Goal: Task Accomplishment & Management: Manage account settings

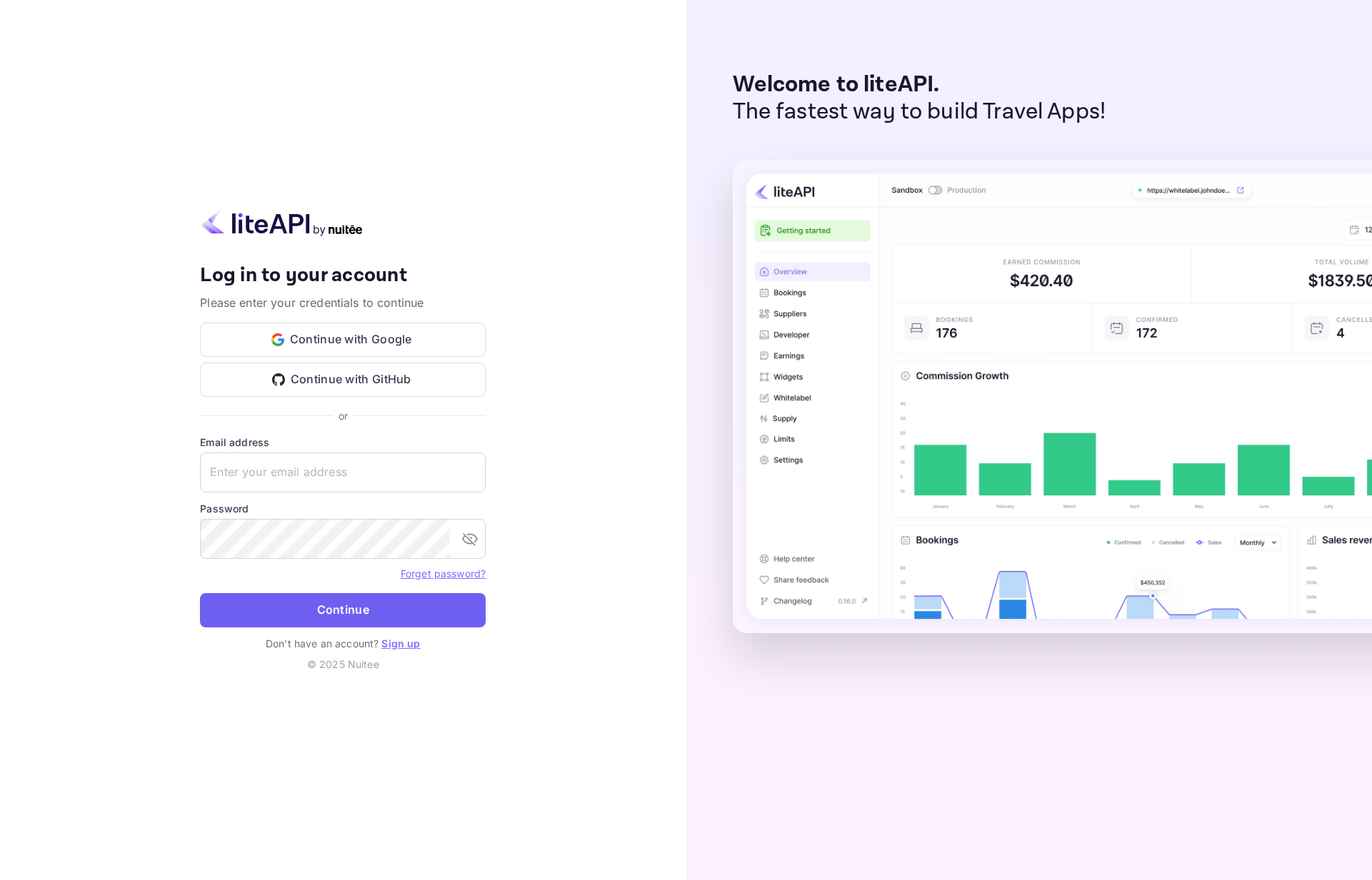
type input "[EMAIL_ADDRESS][DOMAIN_NAME]"
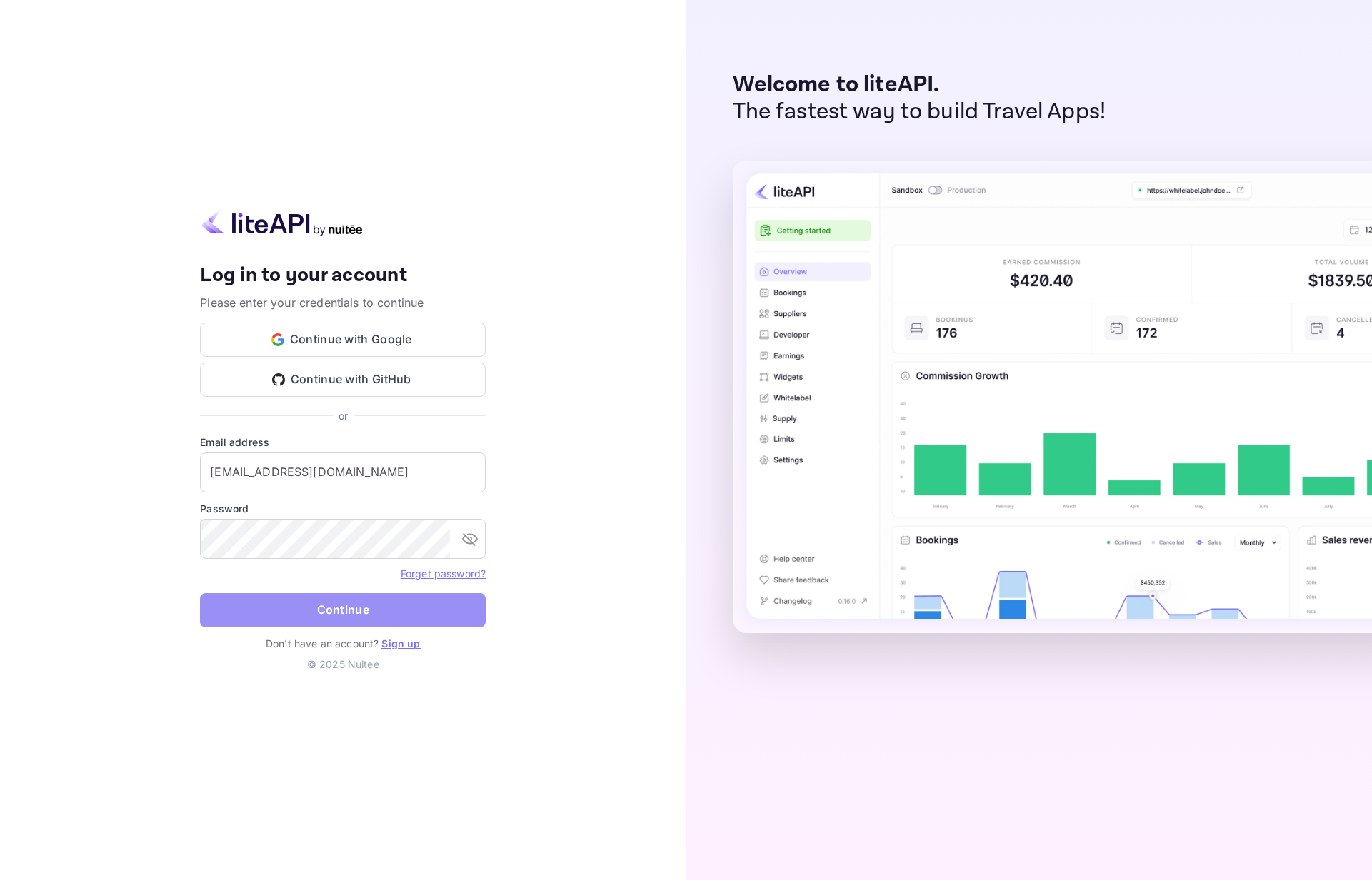
click at [319, 601] on button "Continue" at bounding box center [342, 610] width 286 height 34
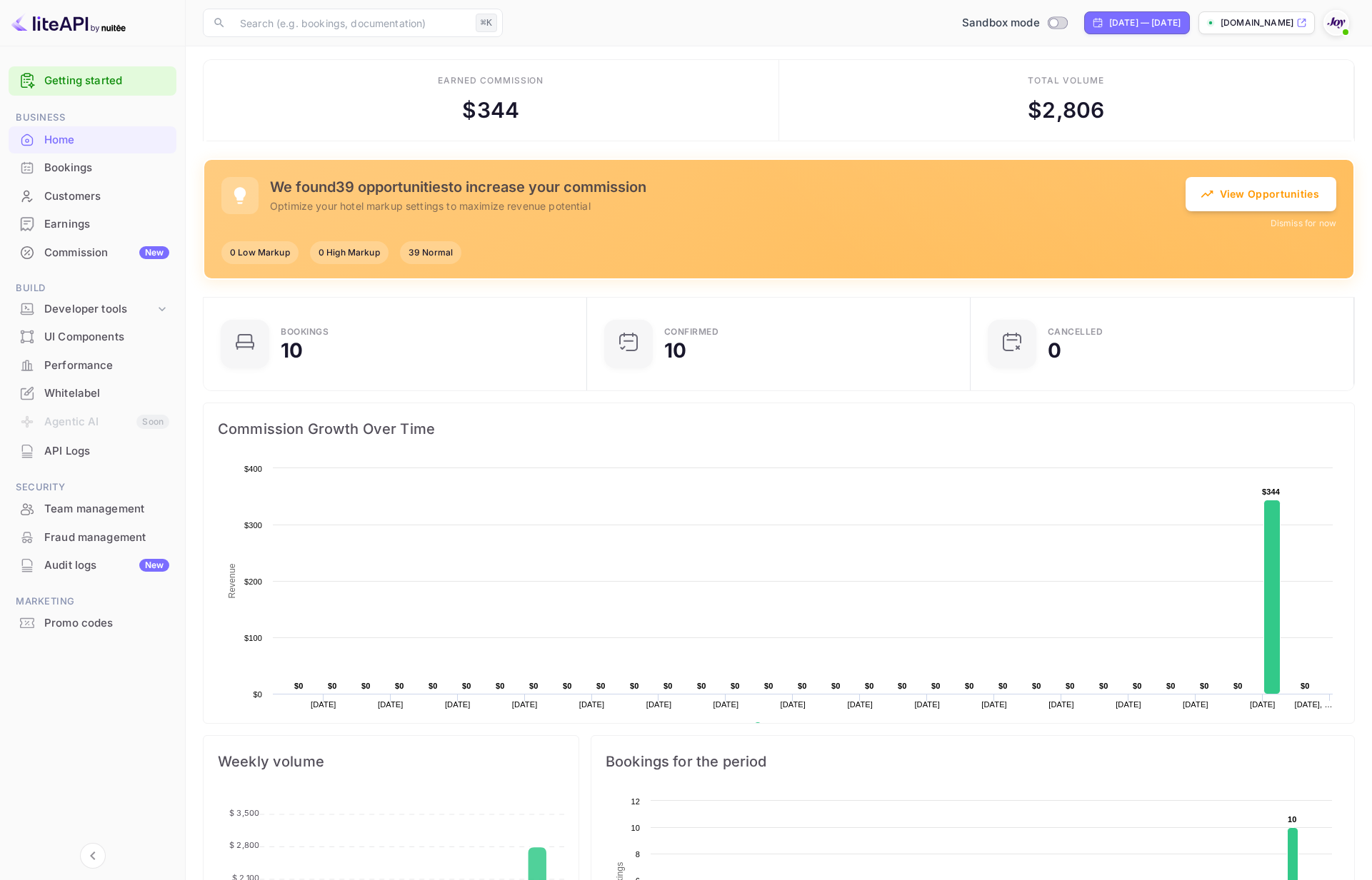
scroll to position [9, 0]
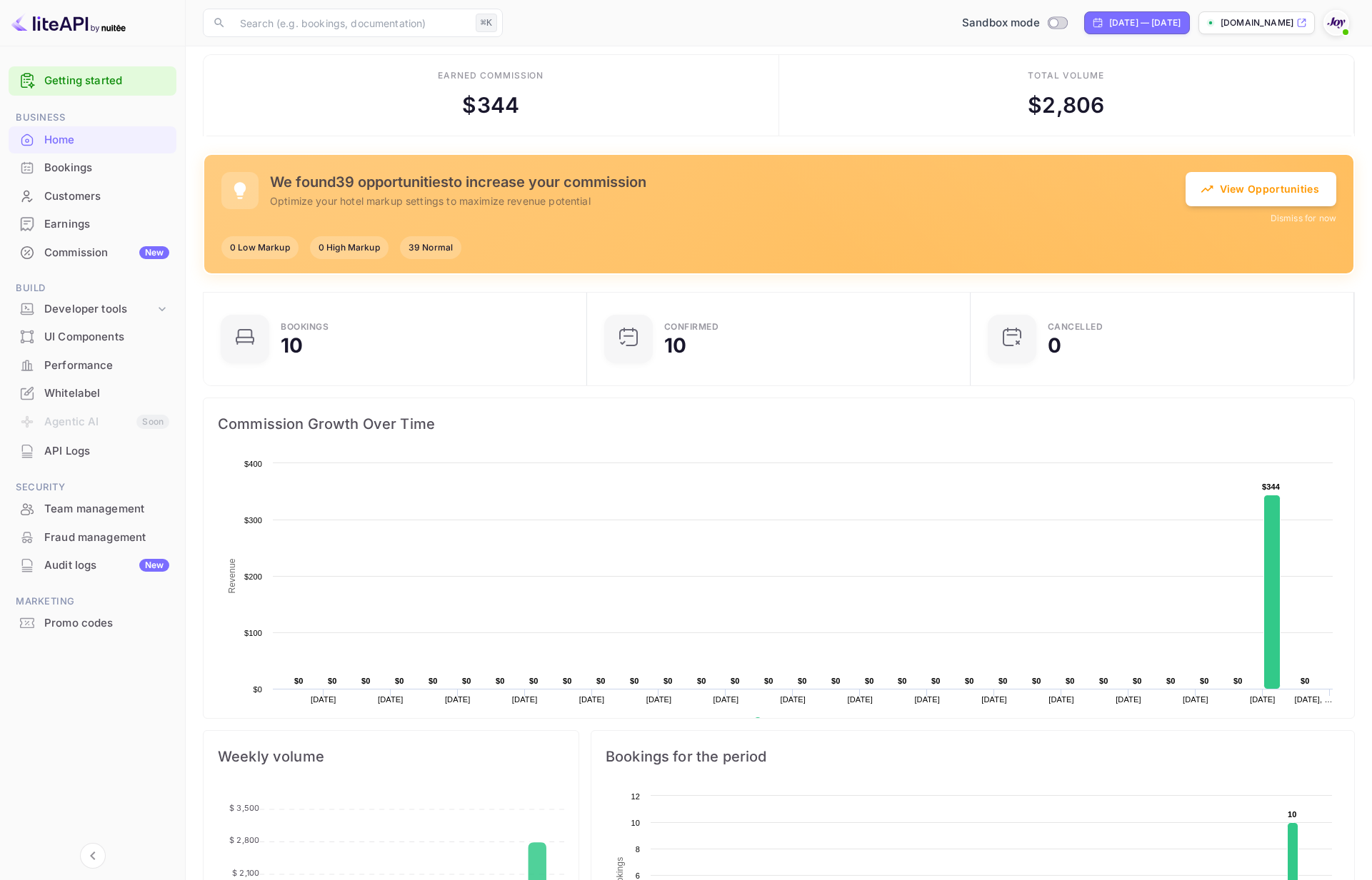
click at [83, 623] on div "Promo codes" at bounding box center [106, 624] width 125 height 17
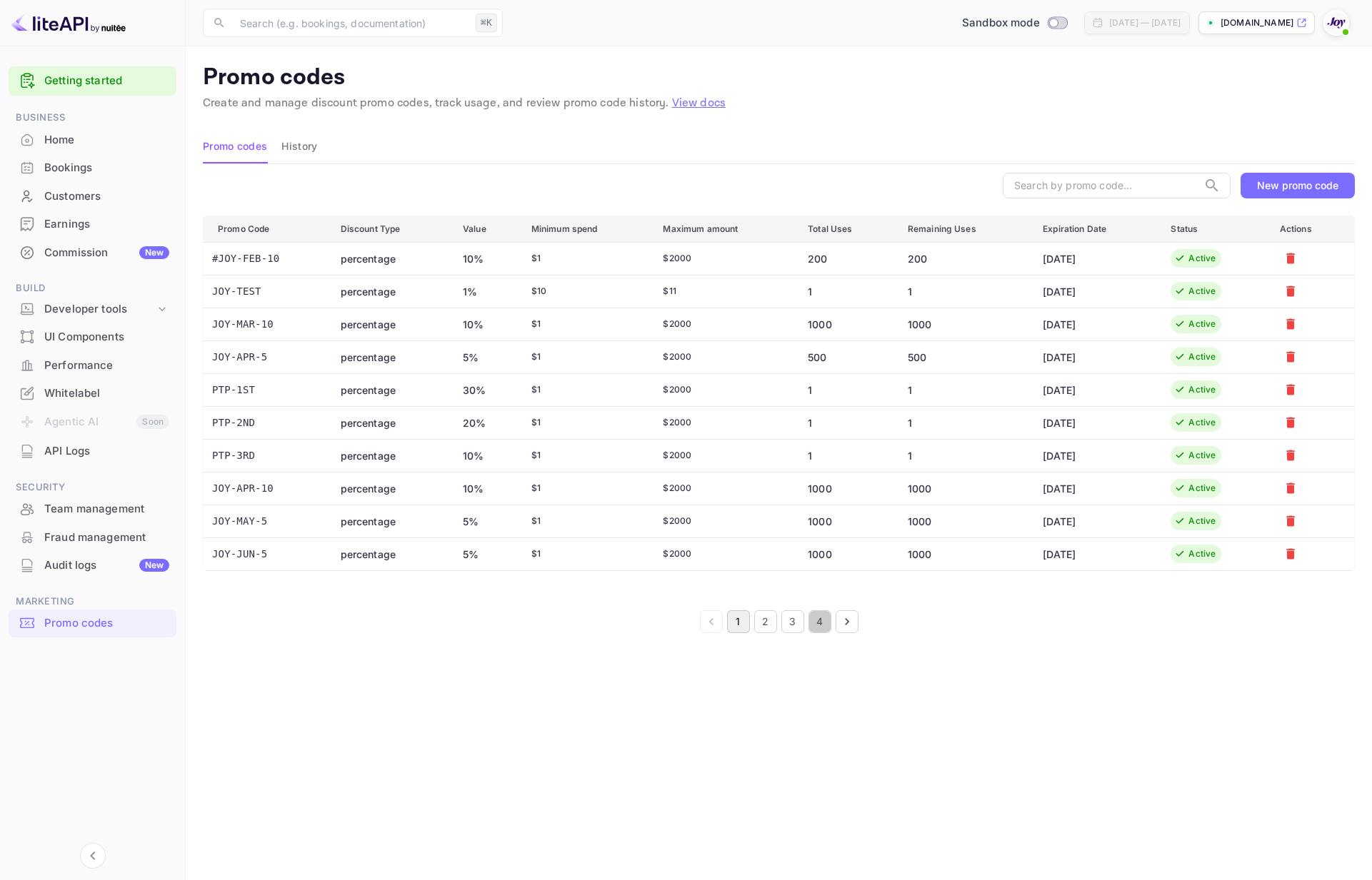
click at [822, 626] on button "4" at bounding box center [820, 622] width 23 height 23
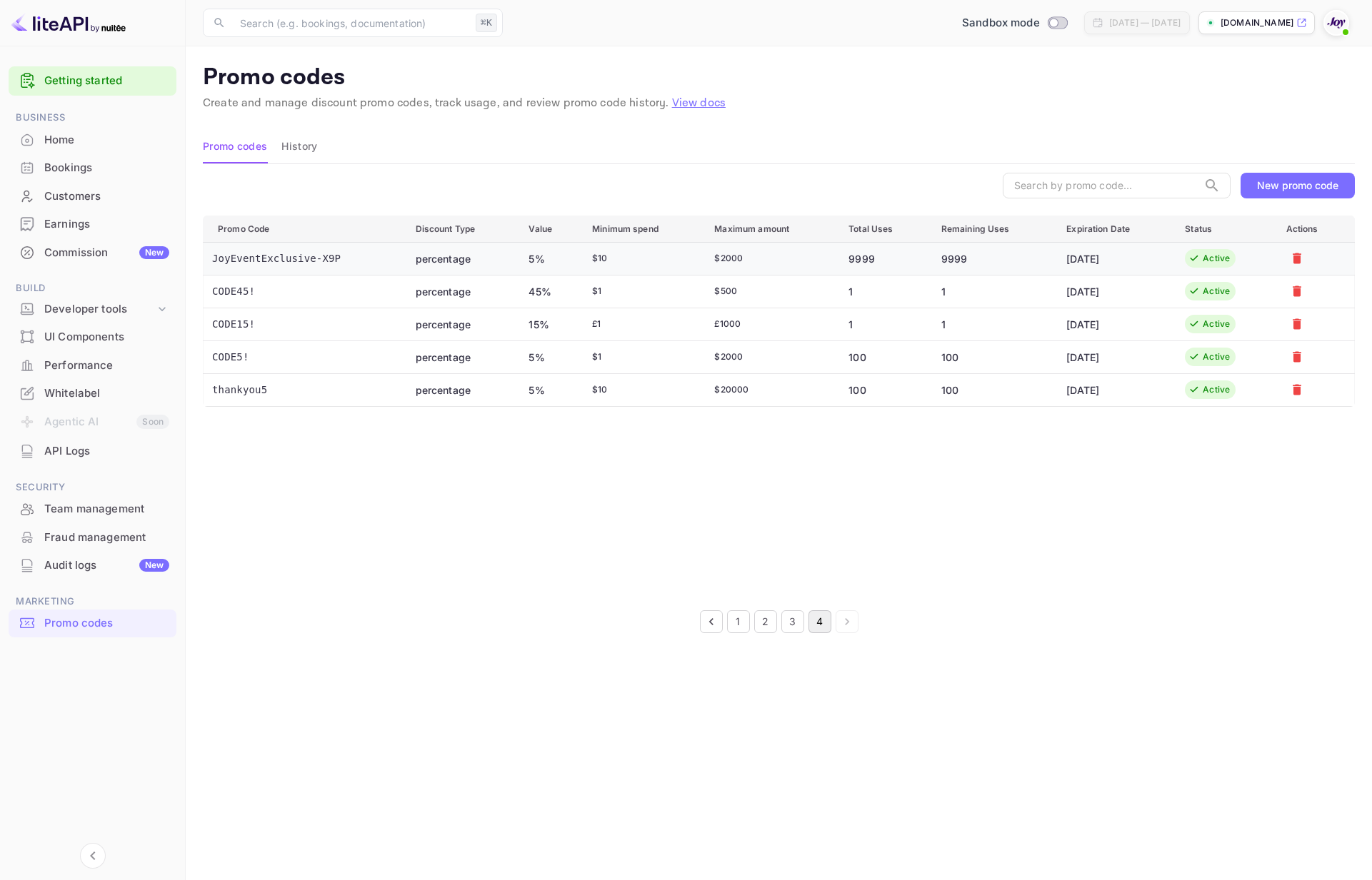
click at [317, 252] on td "JoyEventExclusive-X9P" at bounding box center [304, 258] width 201 height 33
copy td "JoyEventExclusive-X9P"
click at [286, 261] on td "JoyEventExclusive-X9P" at bounding box center [304, 258] width 201 height 33
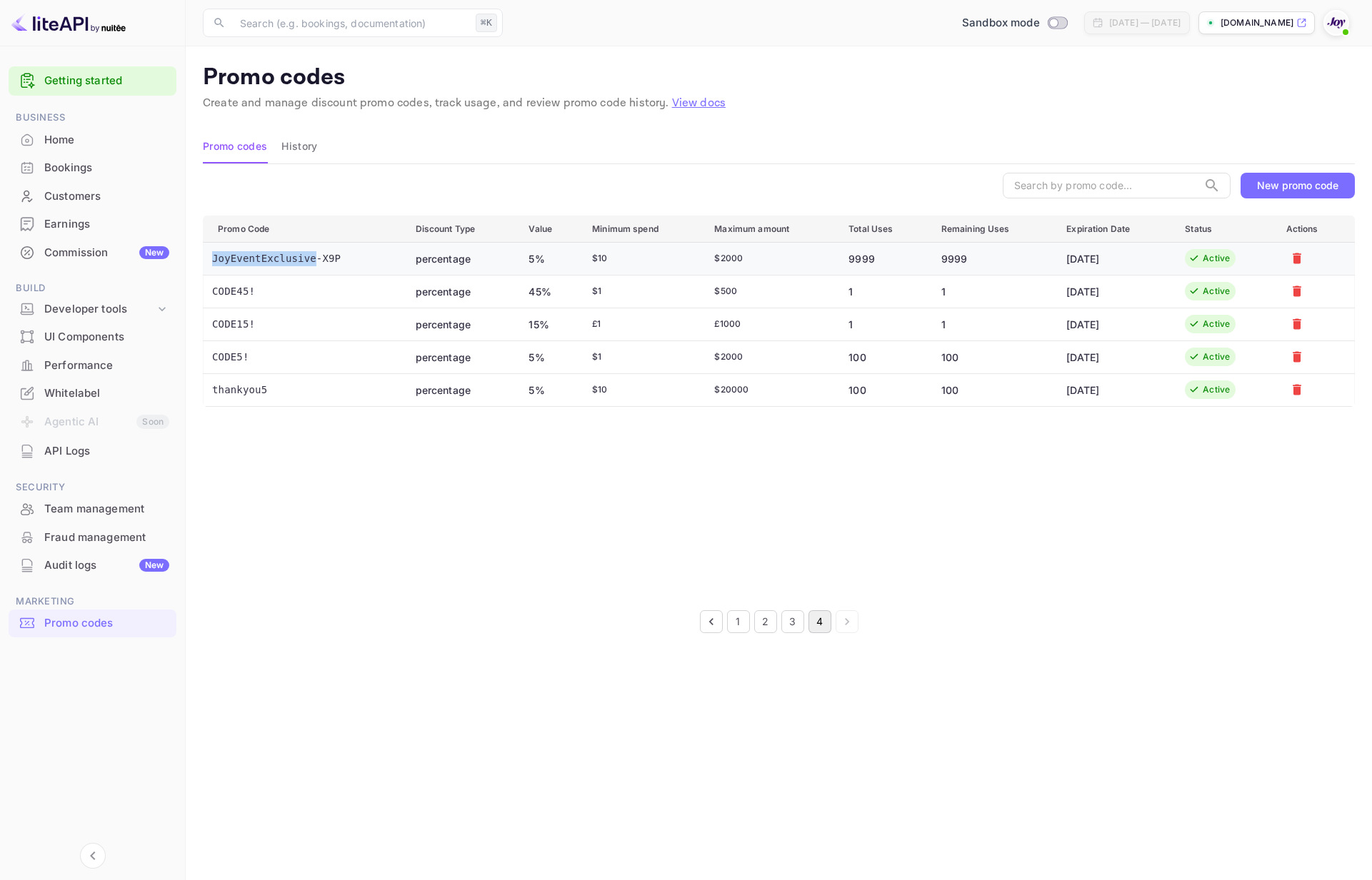
click at [286, 261] on td "JoyEventExclusive-X9P" at bounding box center [304, 258] width 201 height 33
